Goal: Information Seeking & Learning: Find specific fact

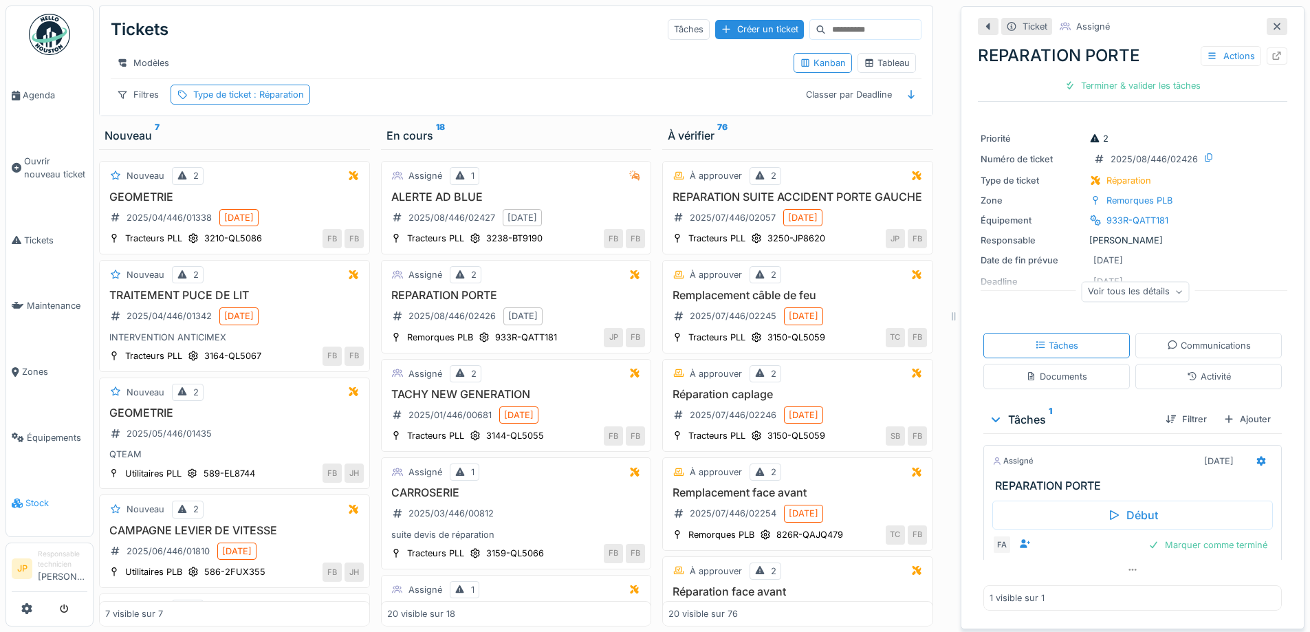
click at [44, 497] on span "Stock" at bounding box center [56, 503] width 62 height 13
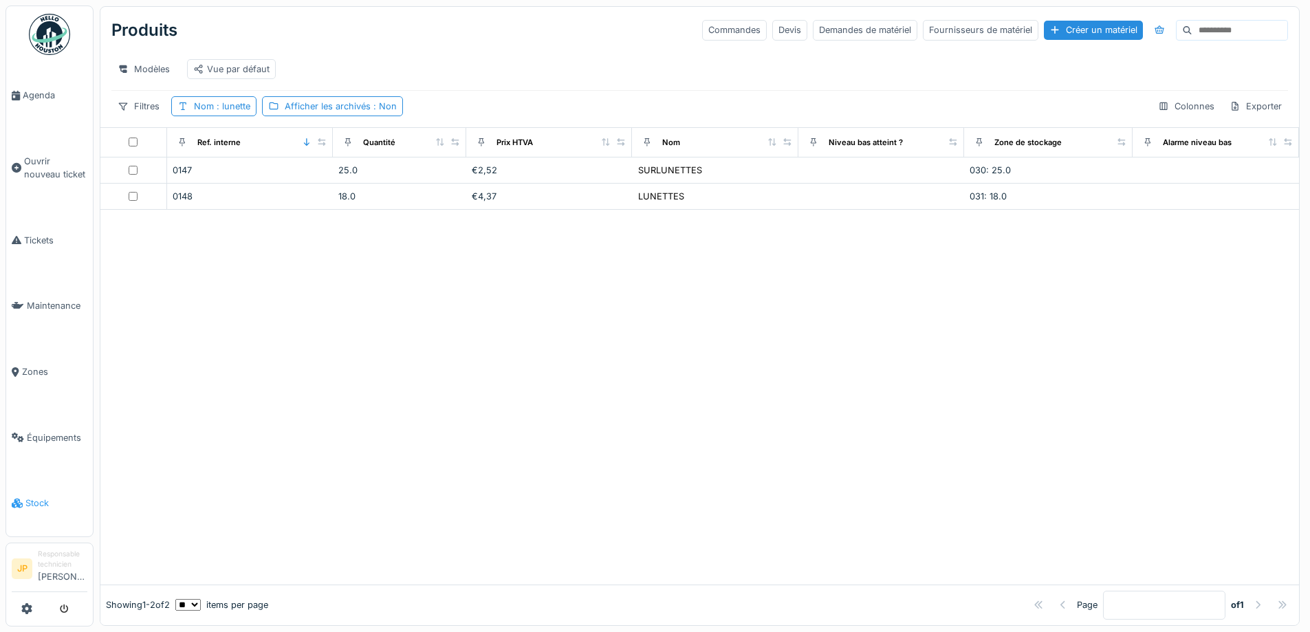
click at [43, 497] on span "Stock" at bounding box center [56, 503] width 62 height 13
click at [226, 111] on span ": lunette" at bounding box center [232, 106] width 36 height 10
drag, startPoint x: 245, startPoint y: 186, endPoint x: 179, endPoint y: 190, distance: 65.5
click at [179, 190] on input "*******" at bounding box center [245, 182] width 137 height 29
type input "*****"
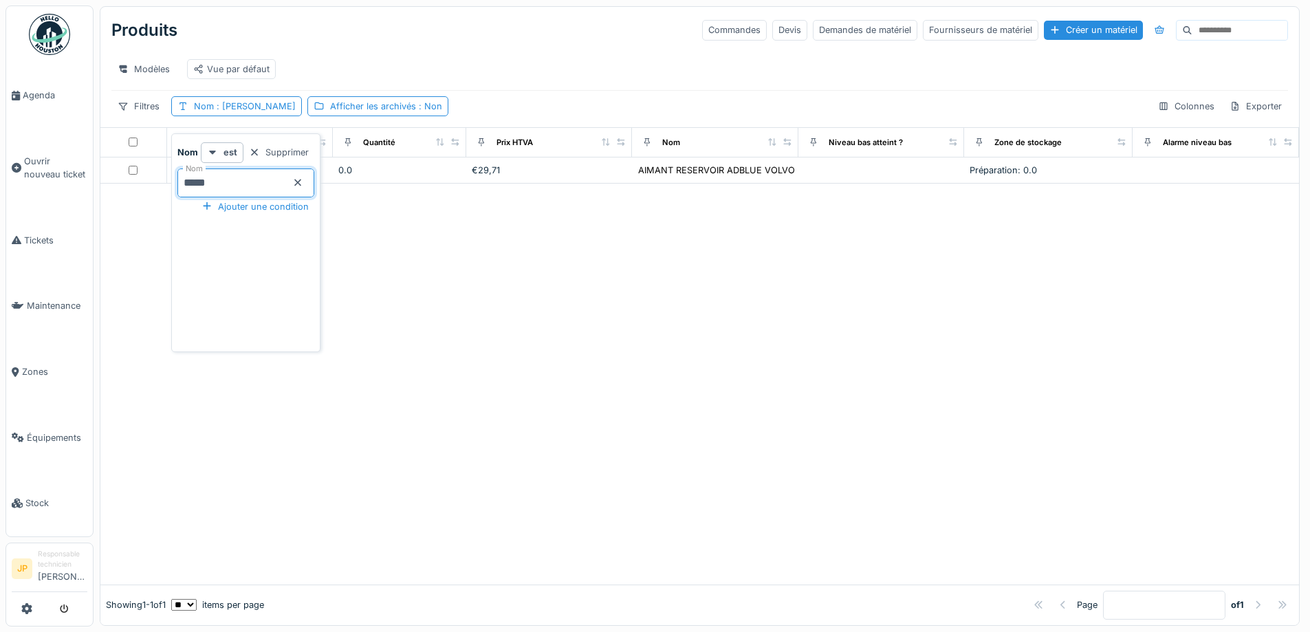
click at [712, 280] on div at bounding box center [699, 384] width 1199 height 401
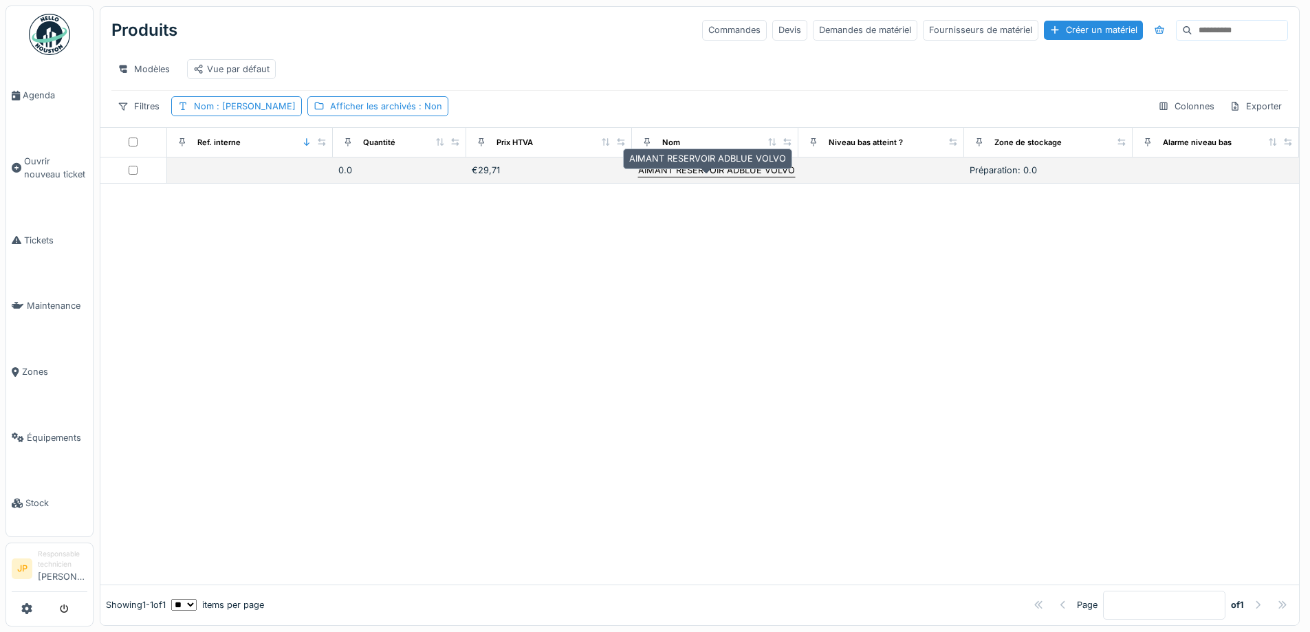
click at [684, 176] on div "AIMANT RESERVOIR ADBLUE VOLVO" at bounding box center [716, 170] width 157 height 13
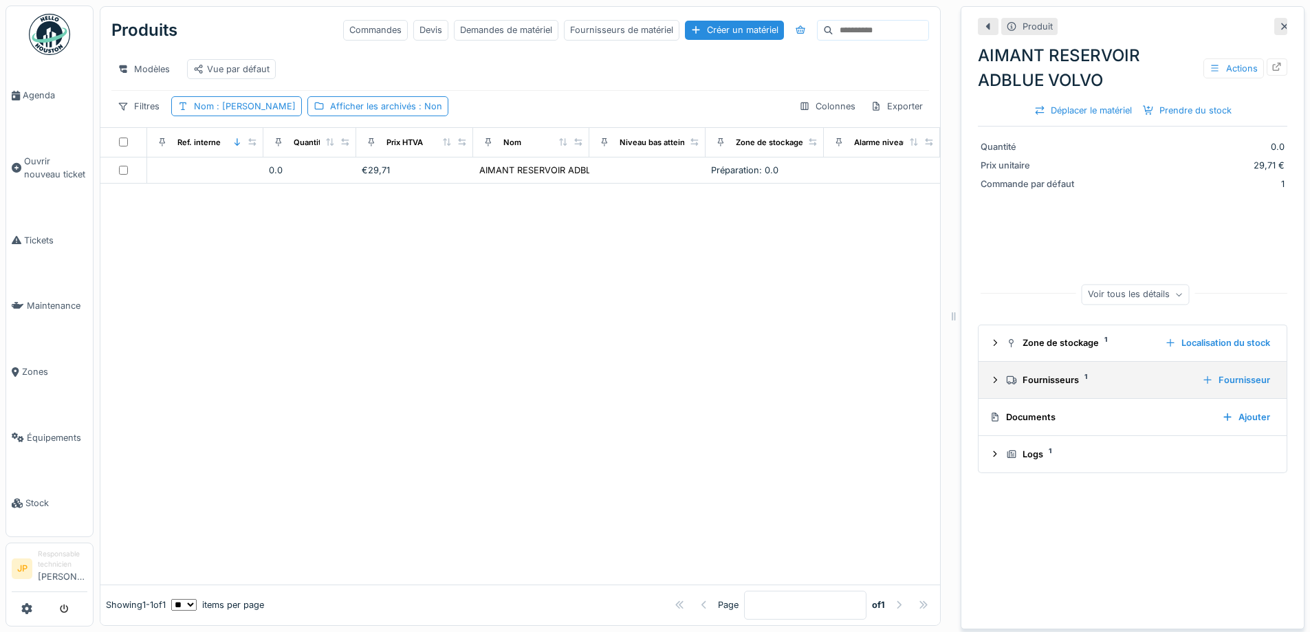
click at [1034, 380] on div "Fournisseurs 1" at bounding box center [1098, 379] width 185 height 13
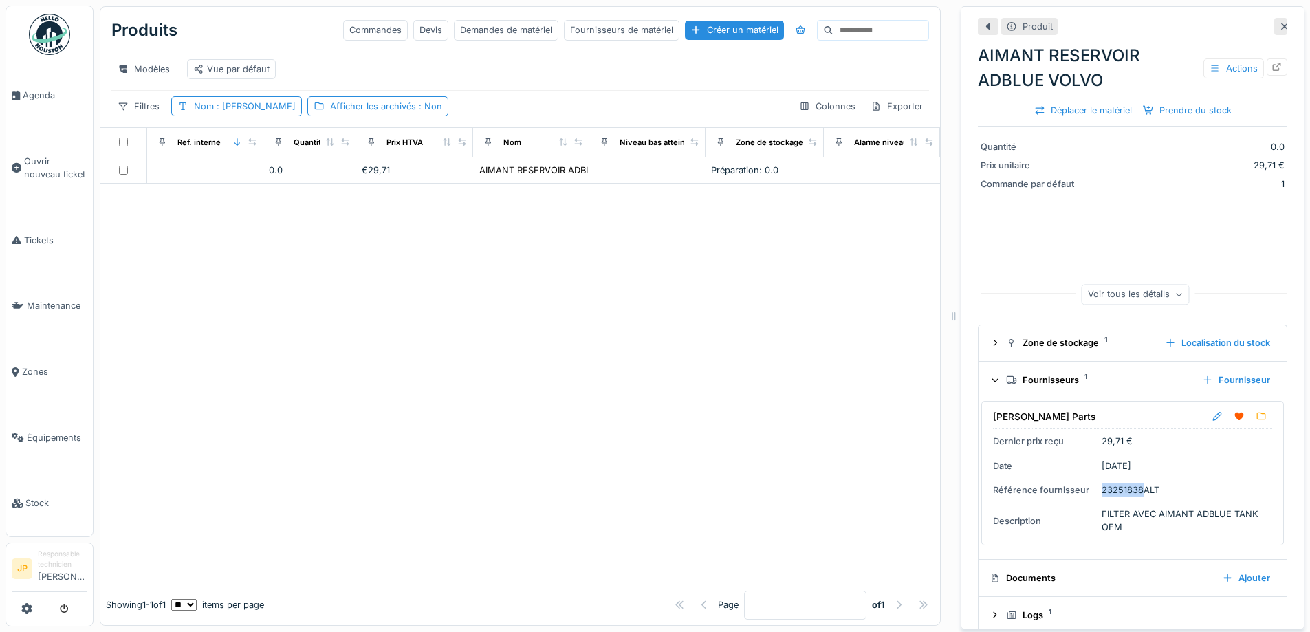
drag, startPoint x: 1133, startPoint y: 492, endPoint x: 1093, endPoint y: 492, distance: 40.6
click at [1102, 492] on div "23251838ALT" at bounding box center [1131, 489] width 58 height 13
copy div "23251838"
